Goal: Task Accomplishment & Management: Use online tool/utility

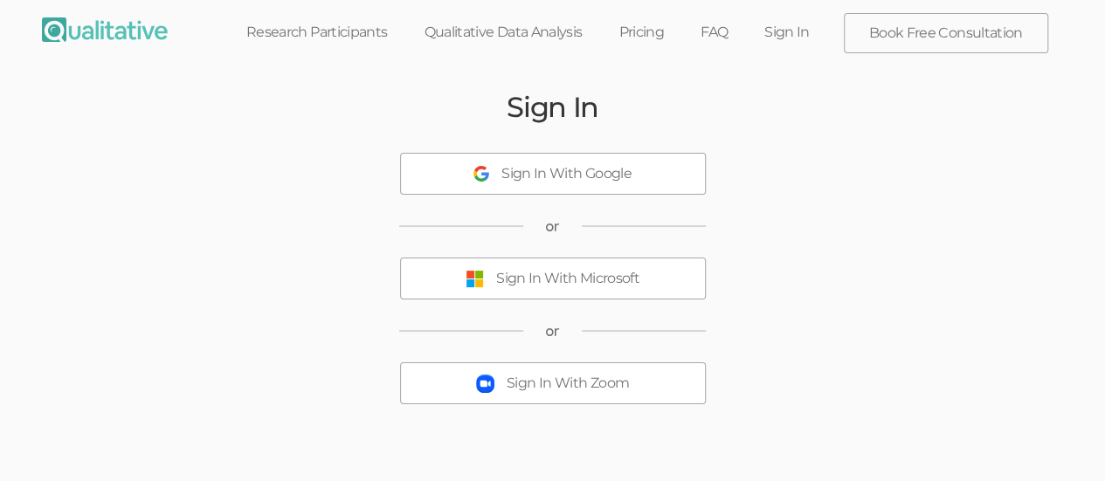
click at [611, 274] on div "Sign In With Microsoft" at bounding box center [567, 279] width 143 height 20
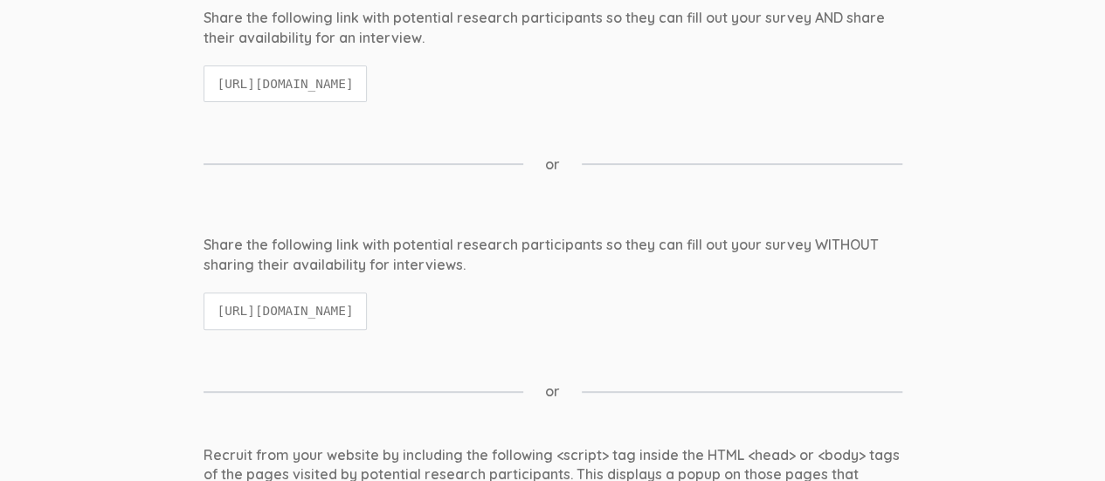
scroll to position [219, 0]
drag, startPoint x: 217, startPoint y: 308, endPoint x: 672, endPoint y: 306, distance: 455.8
click at [368, 306] on code "[URL][DOMAIN_NAME]" at bounding box center [285, 310] width 164 height 38
copy code "[URL][DOMAIN_NAME]"
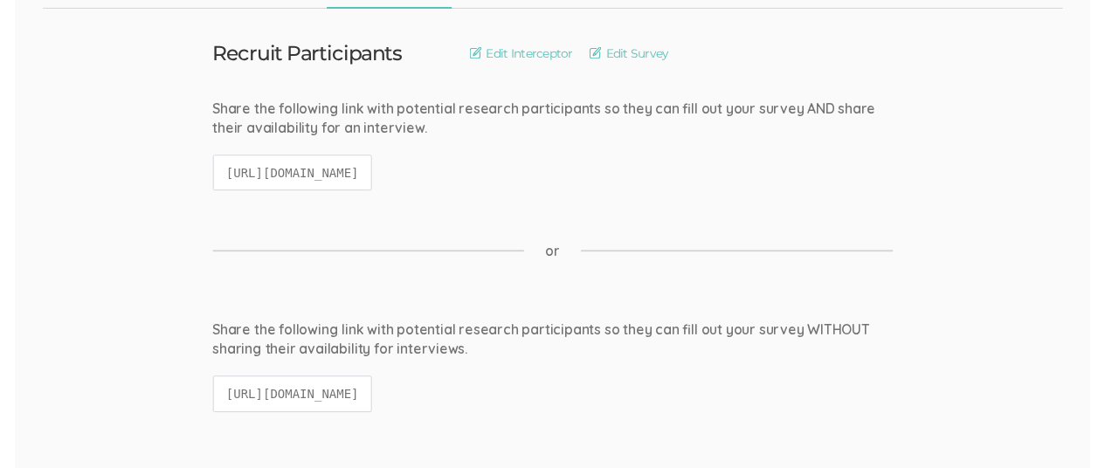
scroll to position [0, 0]
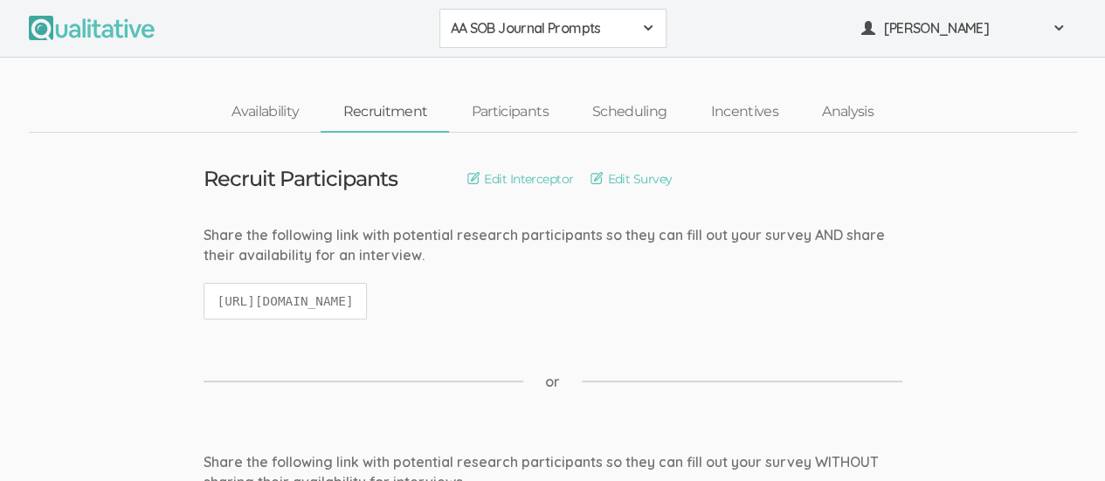
click at [646, 24] on span at bounding box center [648, 28] width 14 height 14
click at [585, 65] on span "African American Sense of Belonging" at bounding box center [553, 67] width 204 height 20
click at [495, 117] on link "Participants" at bounding box center [509, 112] width 121 height 38
